Goal: Book appointment/travel/reservation

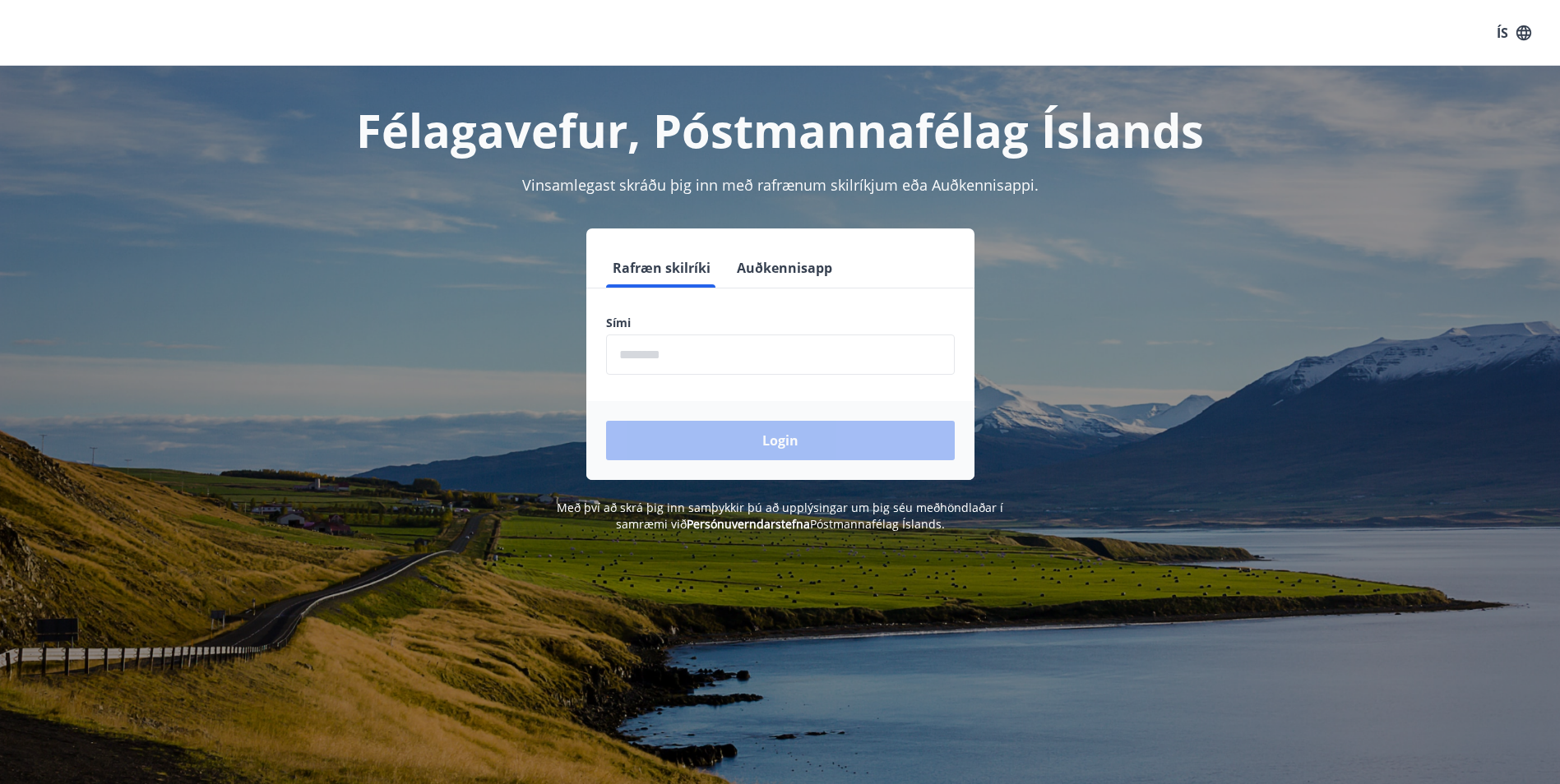
click at [652, 358] on input "phone" at bounding box center [780, 355] width 349 height 40
type input "********"
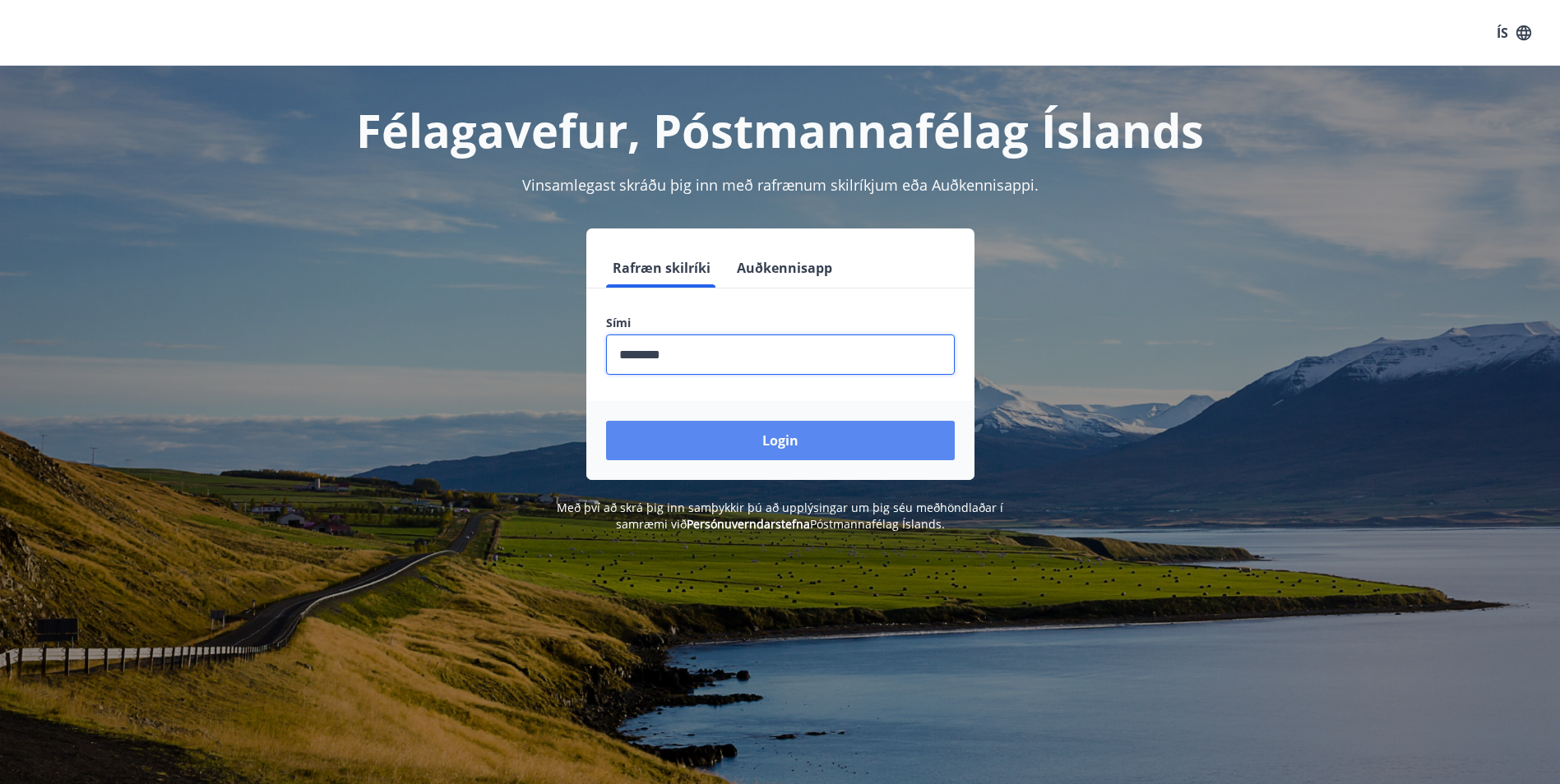
click at [675, 433] on button "Login" at bounding box center [780, 440] width 349 height 39
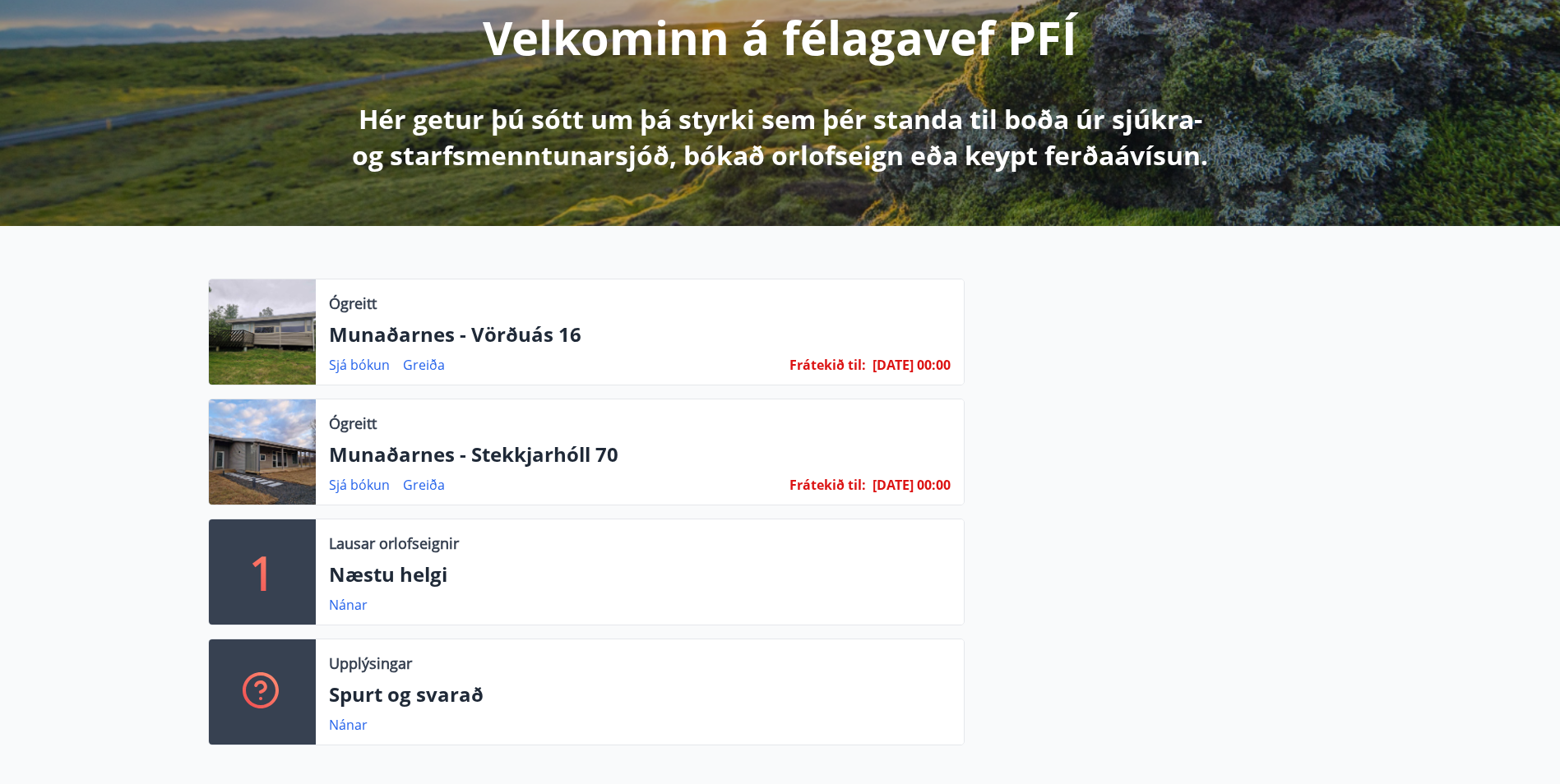
scroll to position [246, 0]
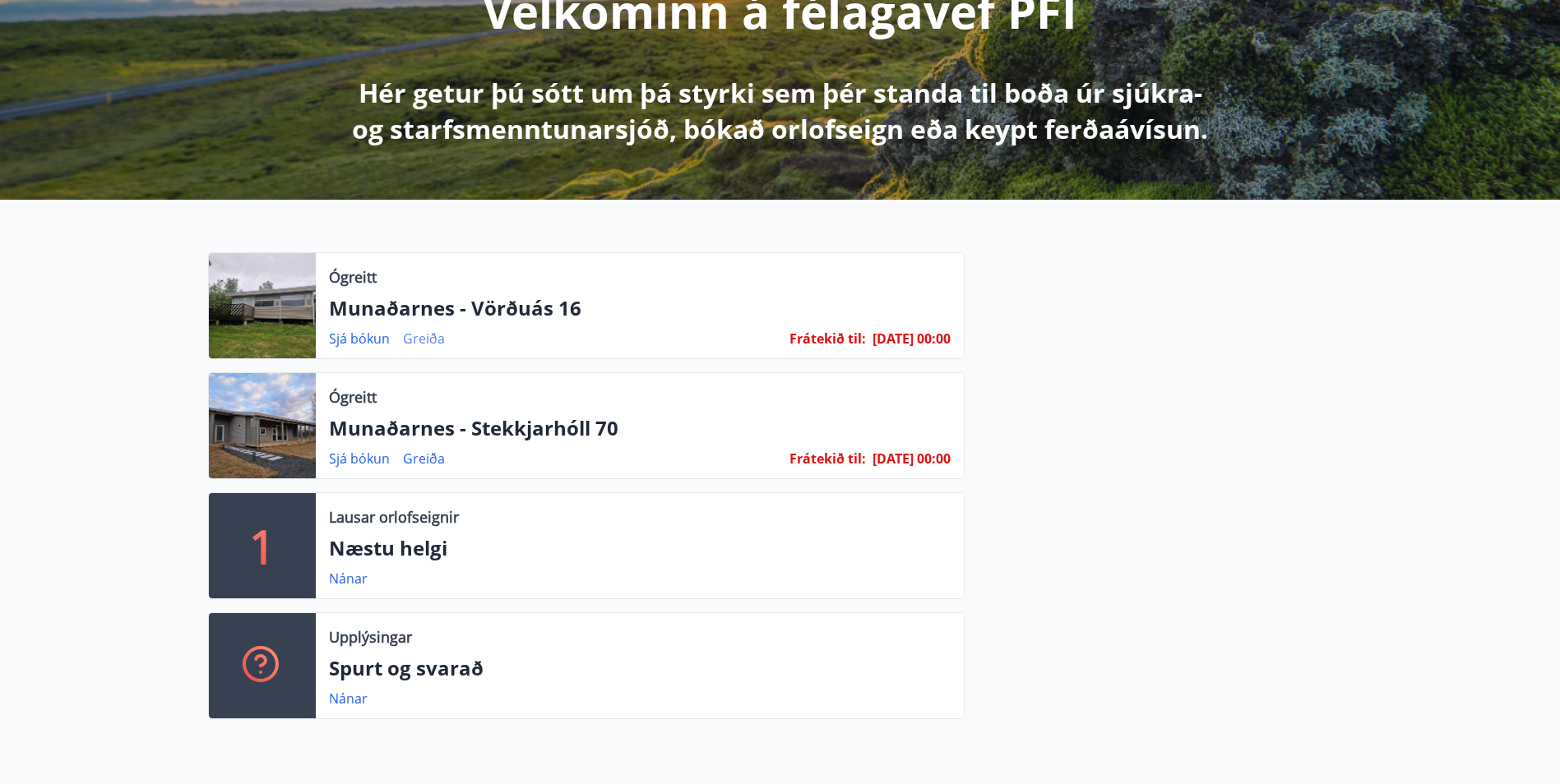
click at [418, 343] on link "Greiða" at bounding box center [424, 339] width 42 height 18
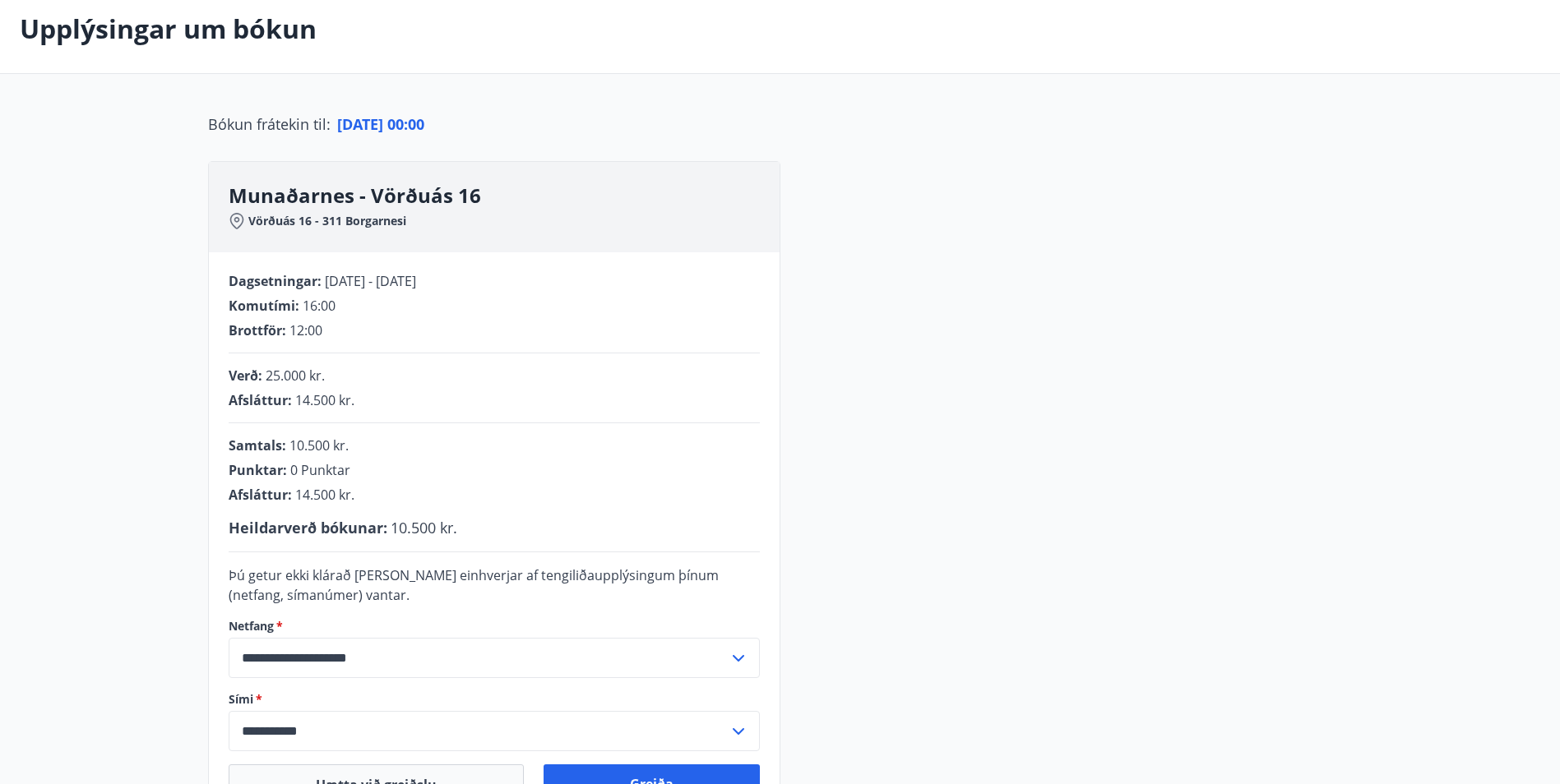
scroll to position [164, 0]
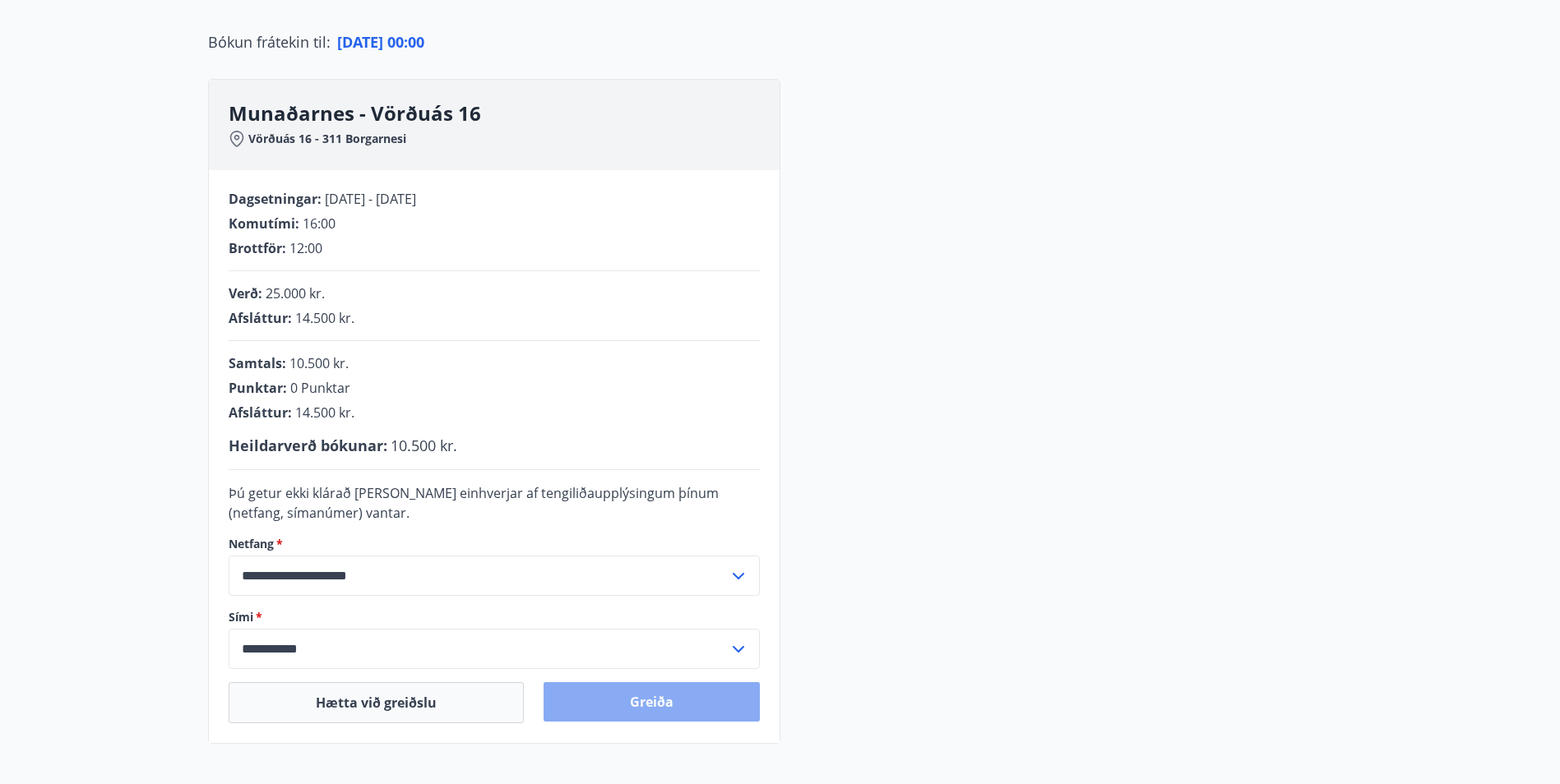
click at [651, 702] on button "Greiða" at bounding box center [652, 702] width 217 height 39
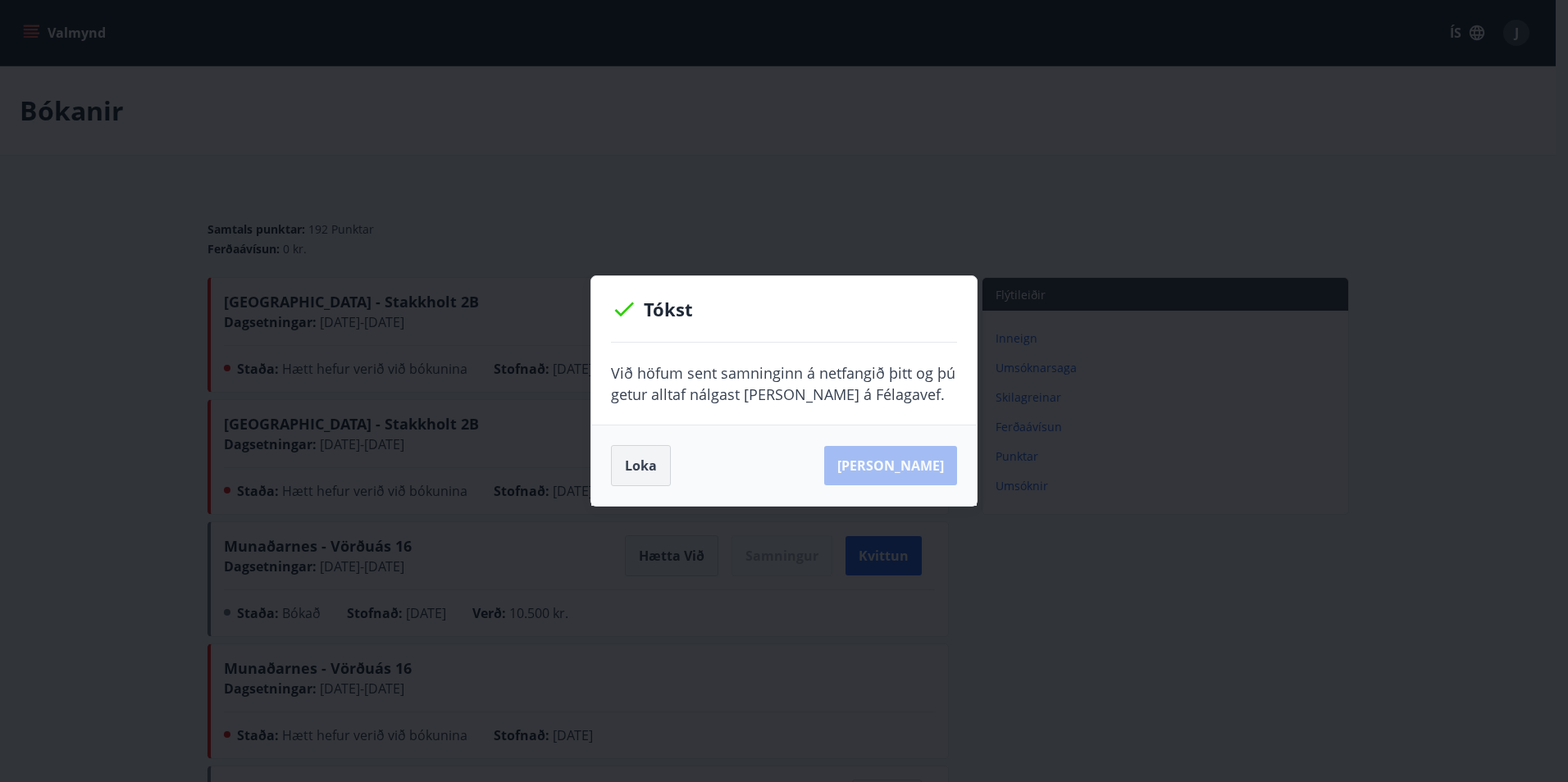
click at [657, 459] on button "Loka" at bounding box center [641, 466] width 60 height 41
